Goal: Task Accomplishment & Management: Manage account settings

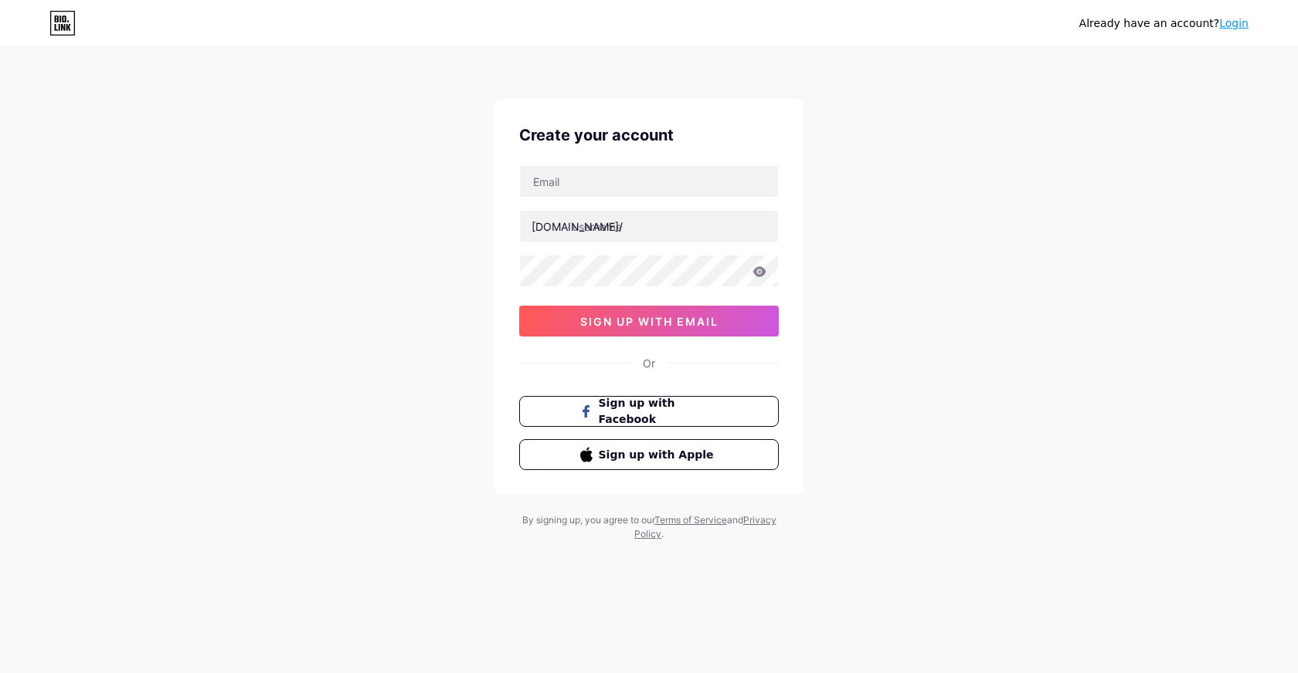
click at [652, 210] on div at bounding box center [649, 226] width 260 height 32
click at [653, 216] on input "text" at bounding box center [649, 226] width 258 height 31
click at [1239, 20] on link "Login" at bounding box center [1233, 23] width 29 height 12
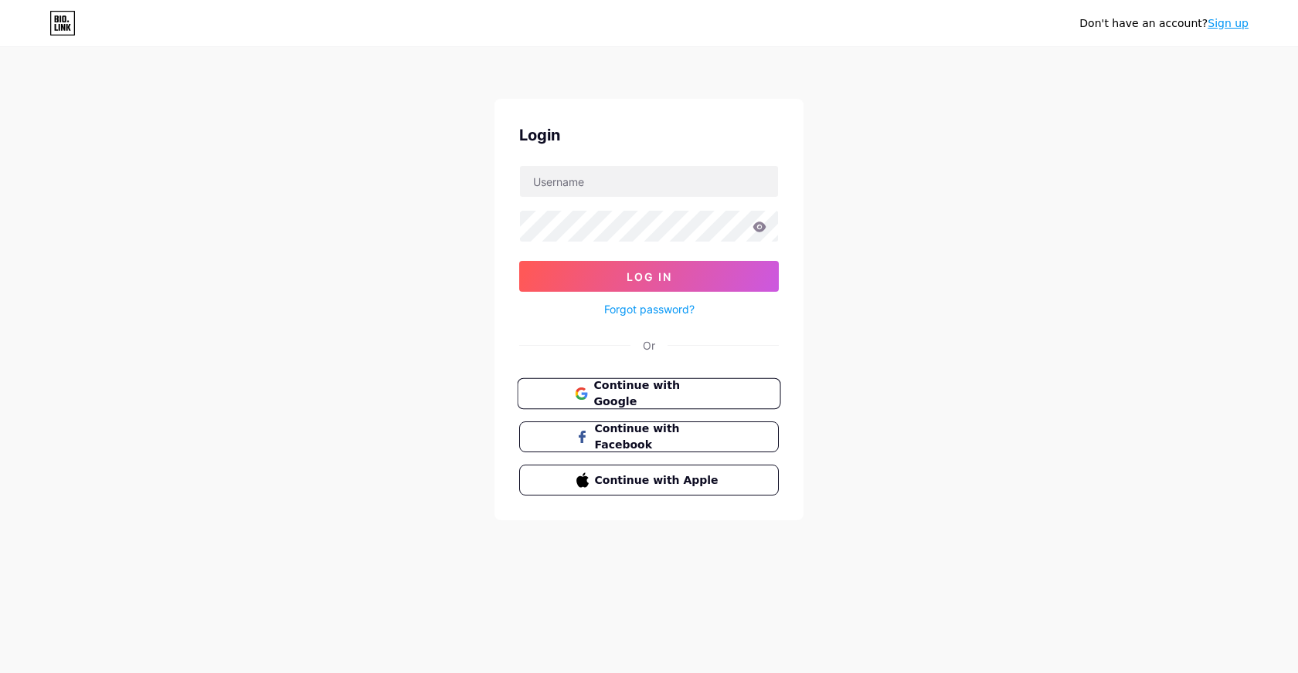
click at [681, 393] on span "Continue with Google" at bounding box center [657, 394] width 129 height 33
